Goal: Task Accomplishment & Management: Use online tool/utility

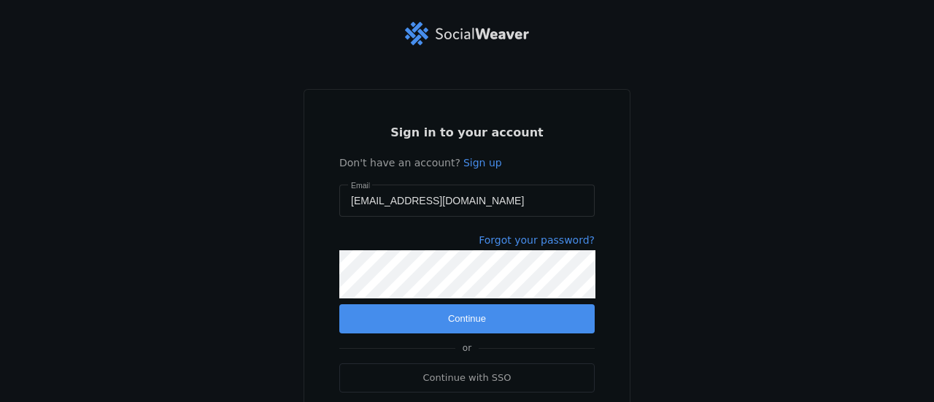
click at [493, 323] on span "submit" at bounding box center [466, 318] width 255 height 29
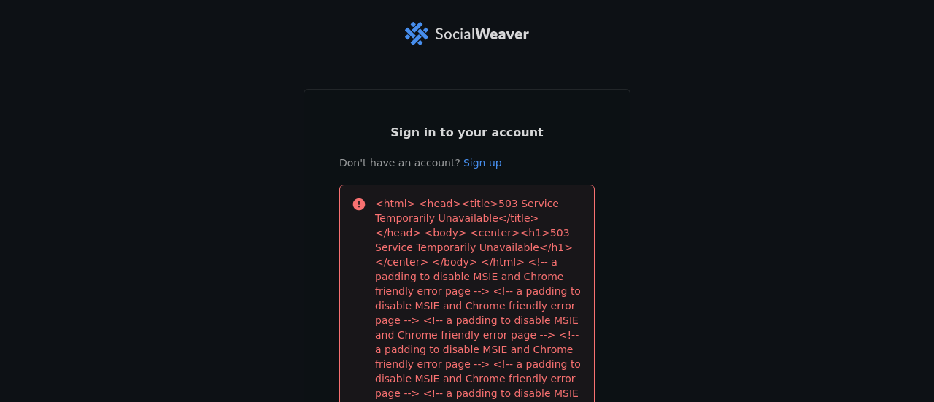
scroll to position [352, 0]
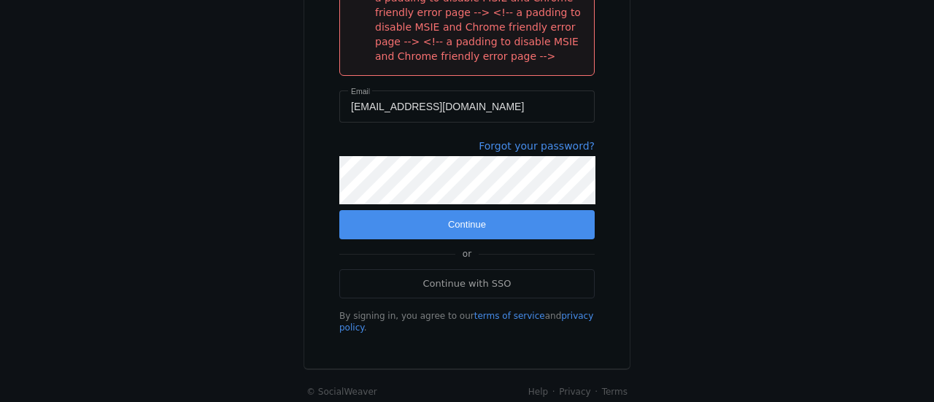
click at [517, 223] on span "submit" at bounding box center [466, 224] width 255 height 29
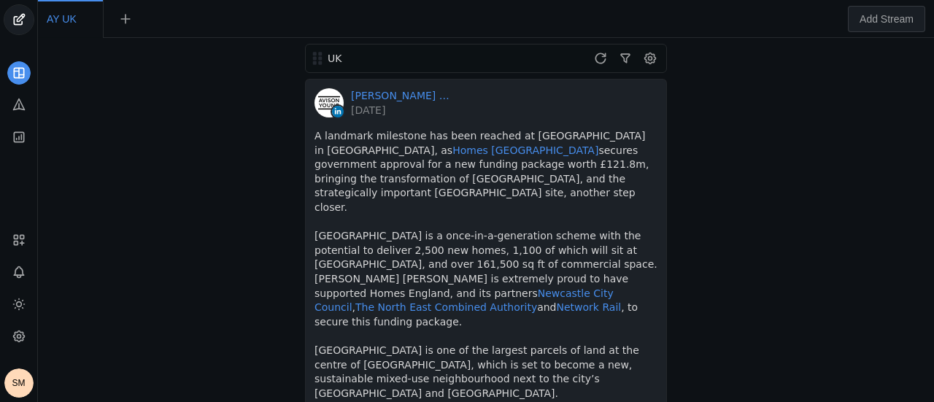
click at [860, 268] on div "UK Avison Young │UK 2 days ago A landmark milestone has been reached at Forth Y…" at bounding box center [486, 220] width 889 height 364
drag, startPoint x: 0, startPoint y: 82, endPoint x: 0, endPoint y: 108, distance: 25.5
click at [0, 108] on div at bounding box center [18, 76] width 37 height 145
drag, startPoint x: 0, startPoint y: 21, endPoint x: 0, endPoint y: -59, distance: 80.3
click at [0, 0] on html "SM AY UK UK Avison Young │UK 2 days ago A landmark milestone has been reached a…" at bounding box center [467, 201] width 934 height 402
